Goal: Task Accomplishment & Management: Use online tool/utility

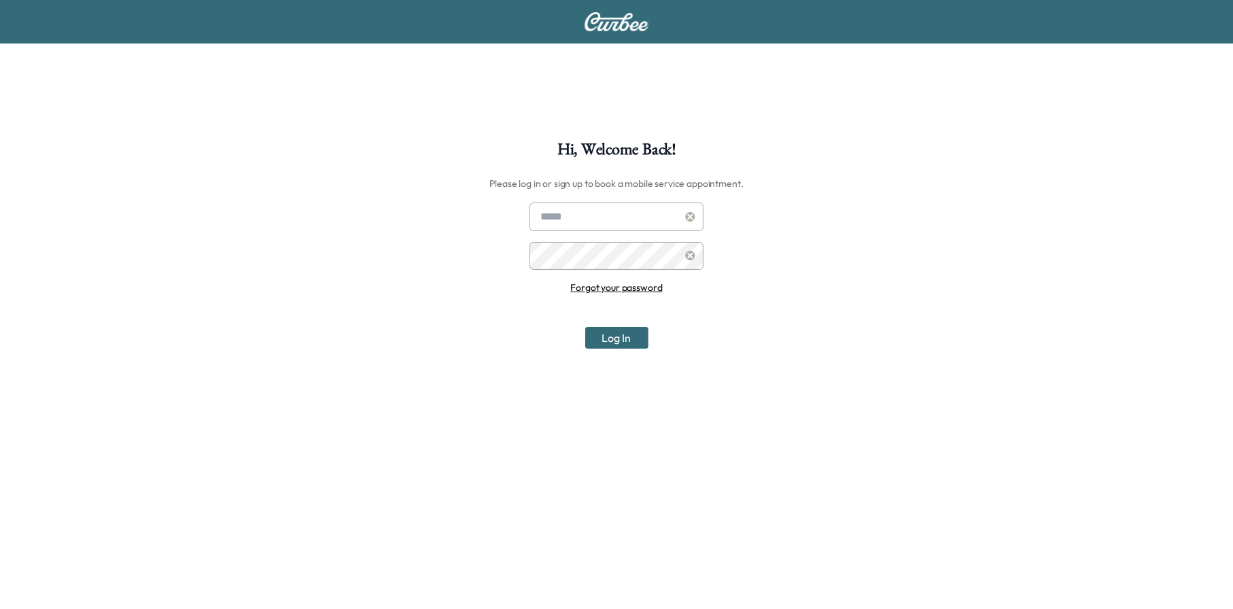
type input "**********"
click at [612, 340] on button "Log In" at bounding box center [616, 338] width 63 height 22
